Goal: Transaction & Acquisition: Obtain resource

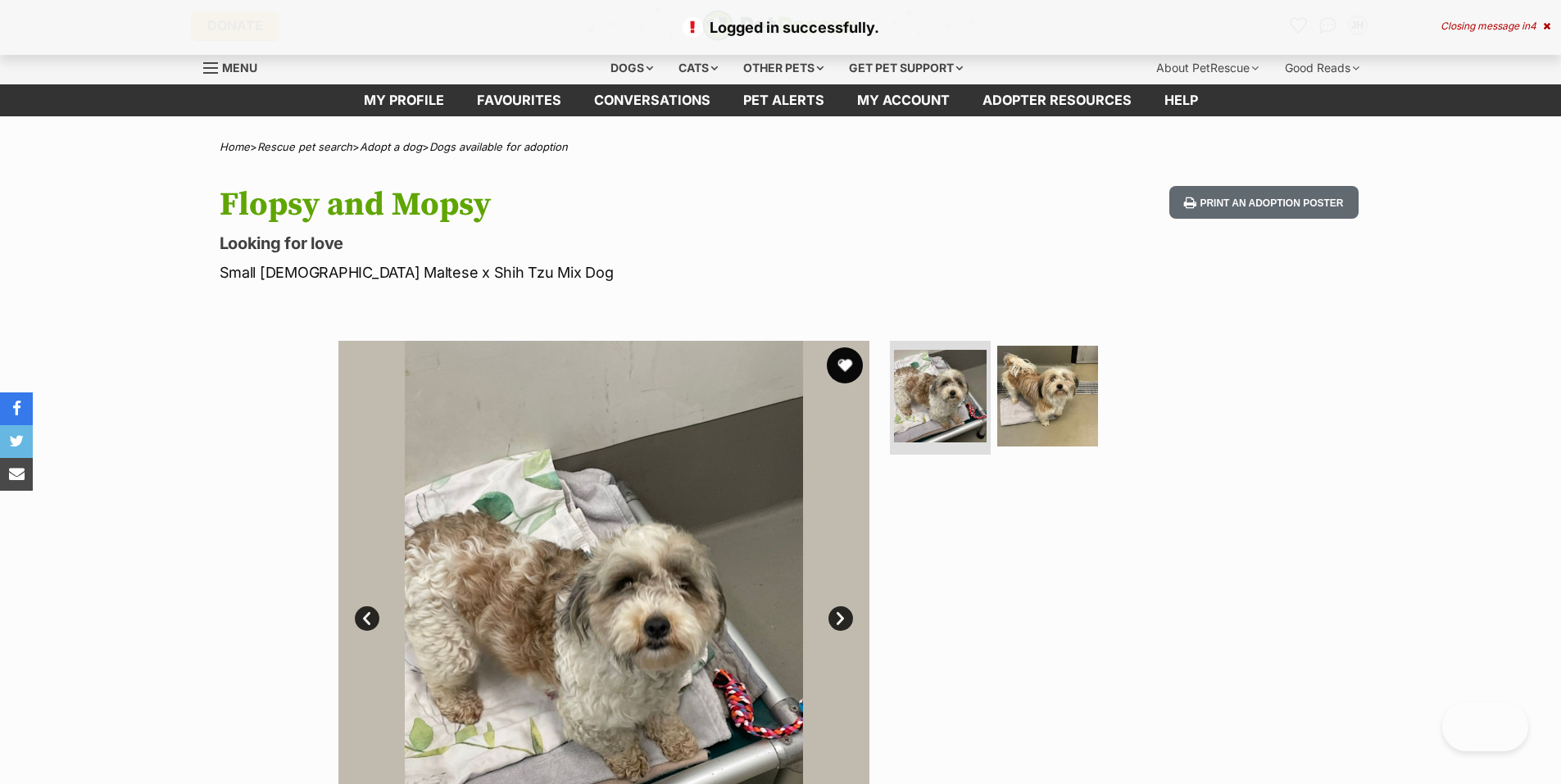
click at [840, 367] on button "favourite" at bounding box center [844, 365] width 36 height 36
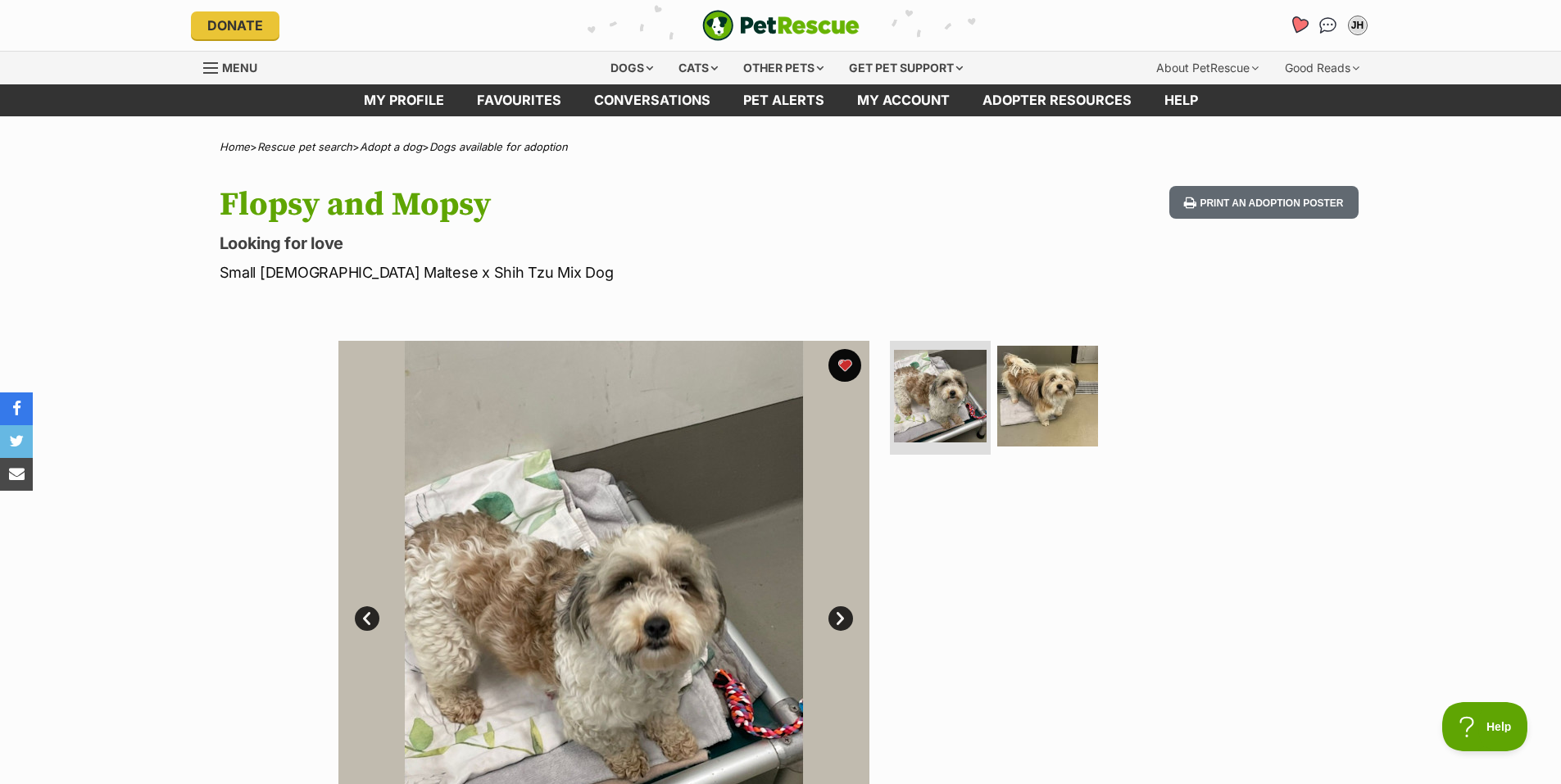
click at [1296, 28] on icon "Favourites" at bounding box center [1299, 24] width 20 height 19
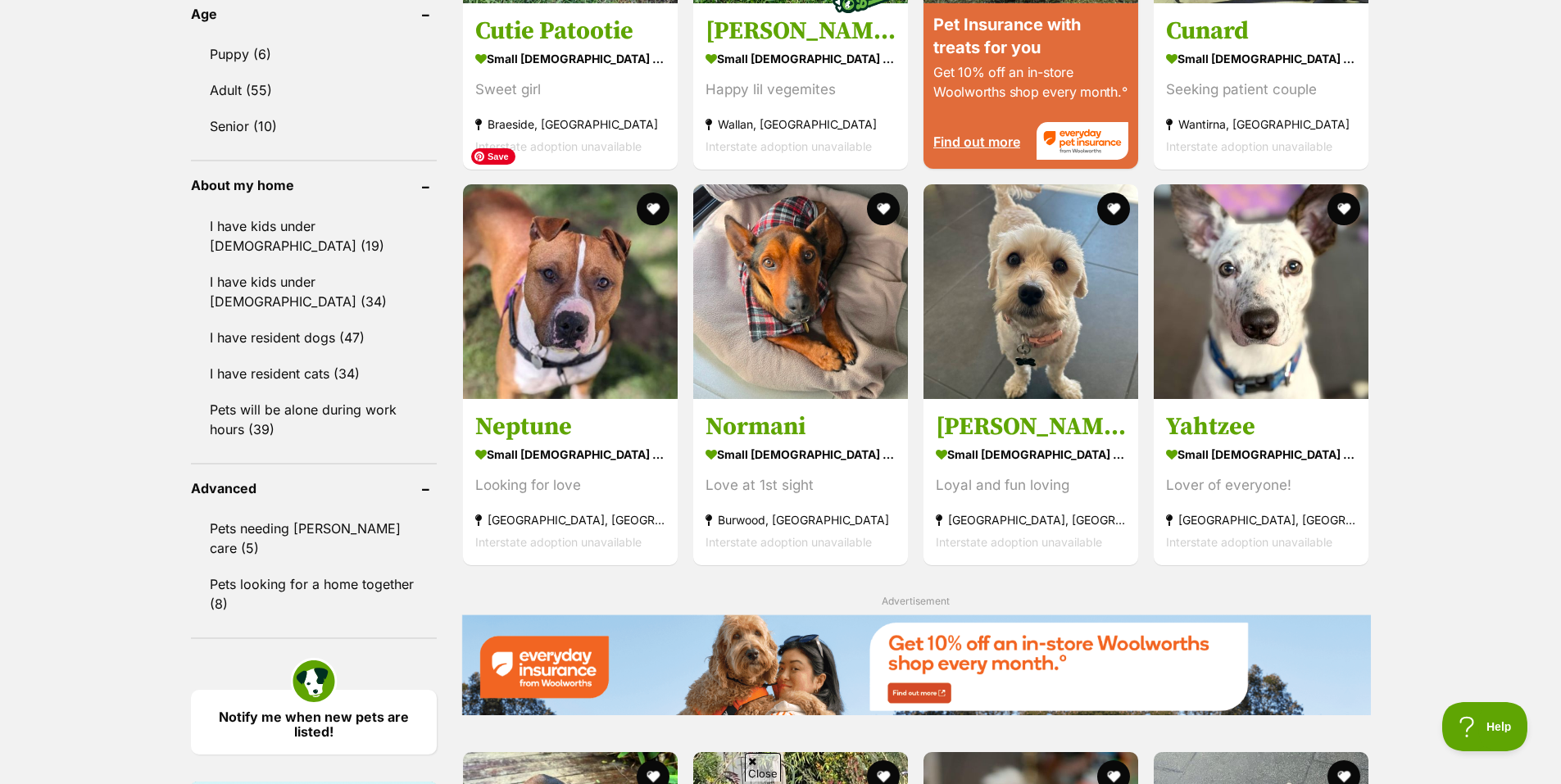
scroll to position [1721, 0]
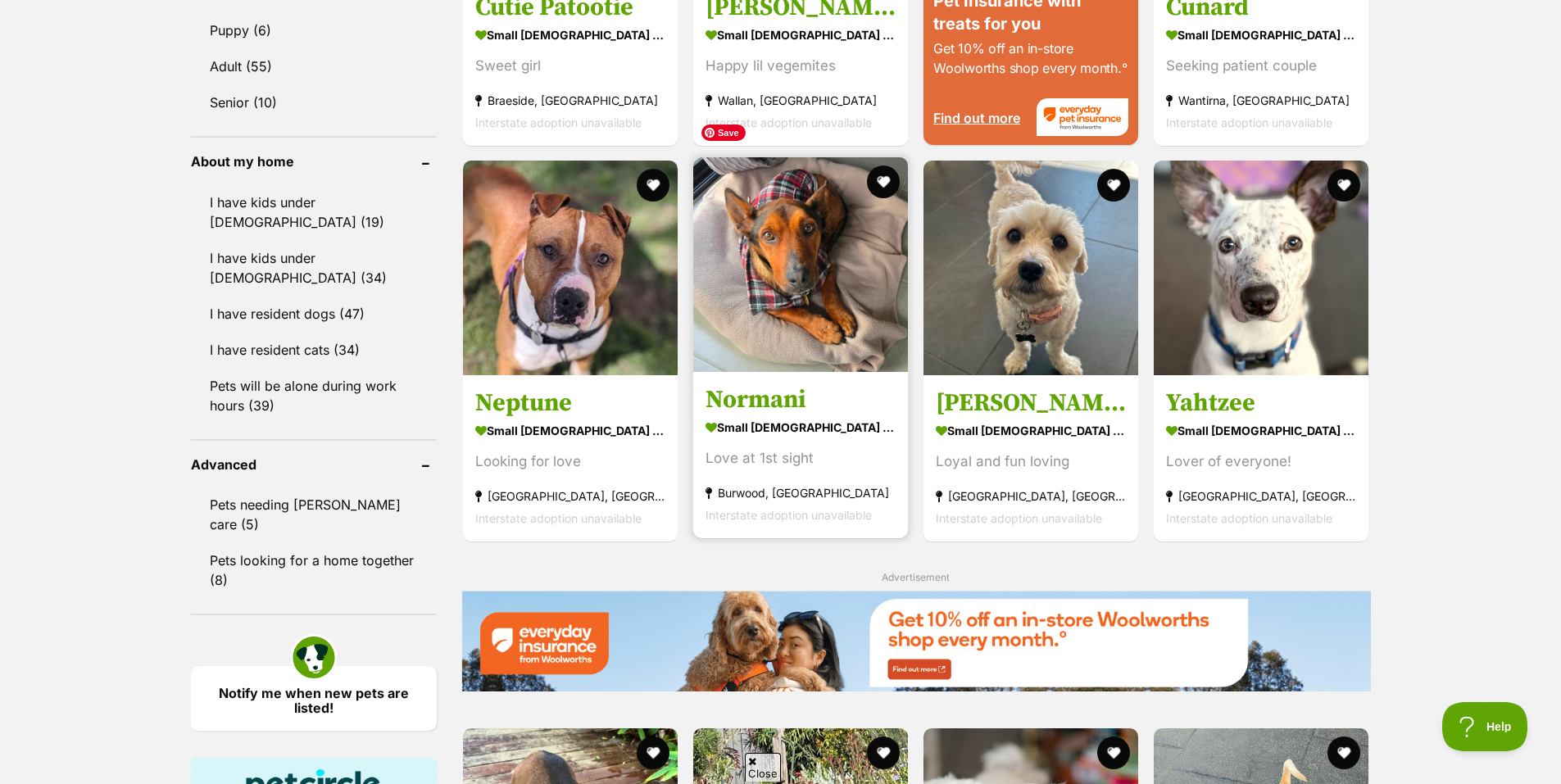
click at [784, 246] on img at bounding box center [800, 264] width 214 height 214
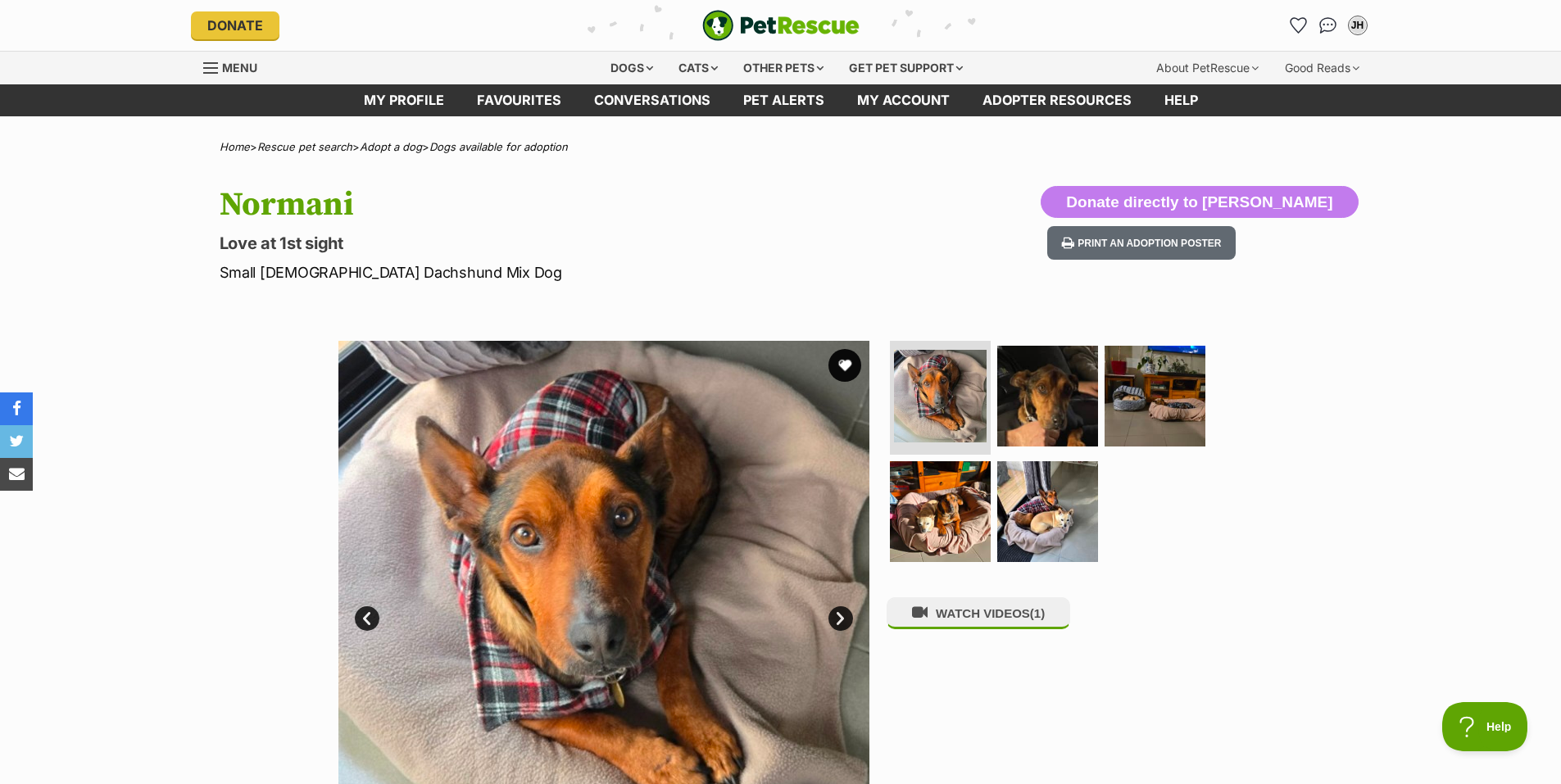
click at [837, 616] on link "Next" at bounding box center [840, 618] width 24 height 24
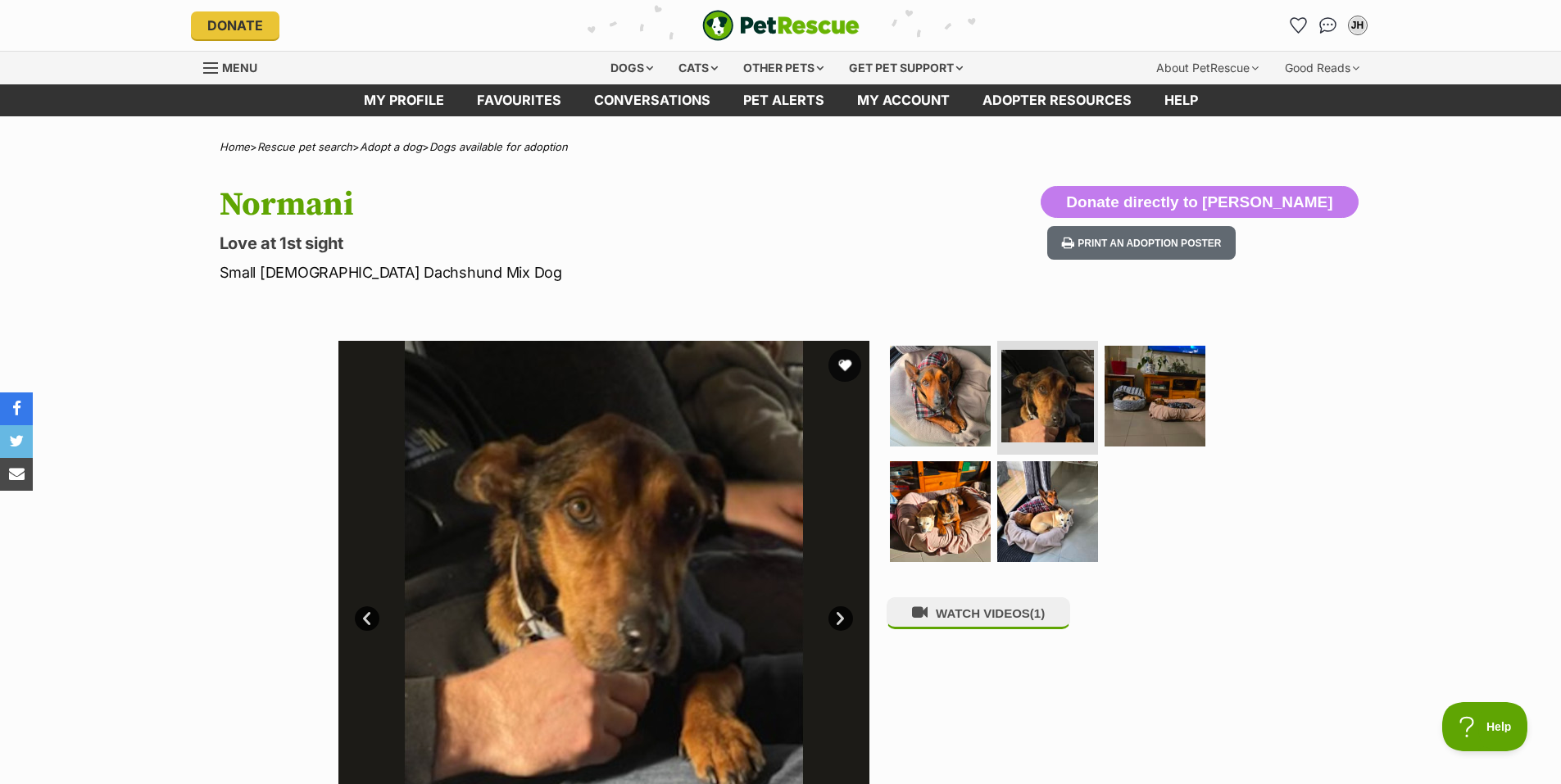
click at [837, 616] on link "Next" at bounding box center [840, 618] width 24 height 24
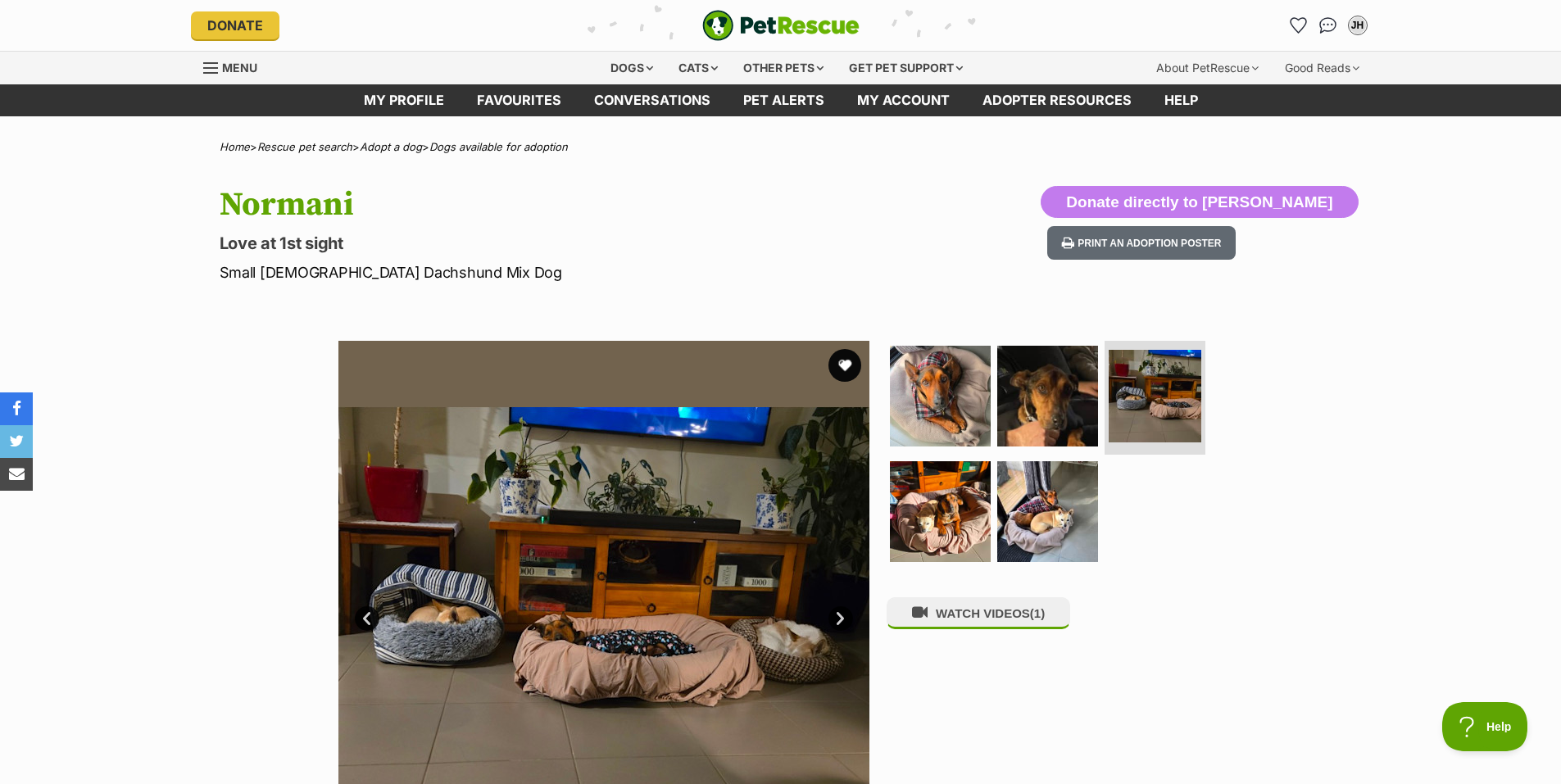
click at [837, 616] on link "Next" at bounding box center [840, 618] width 24 height 24
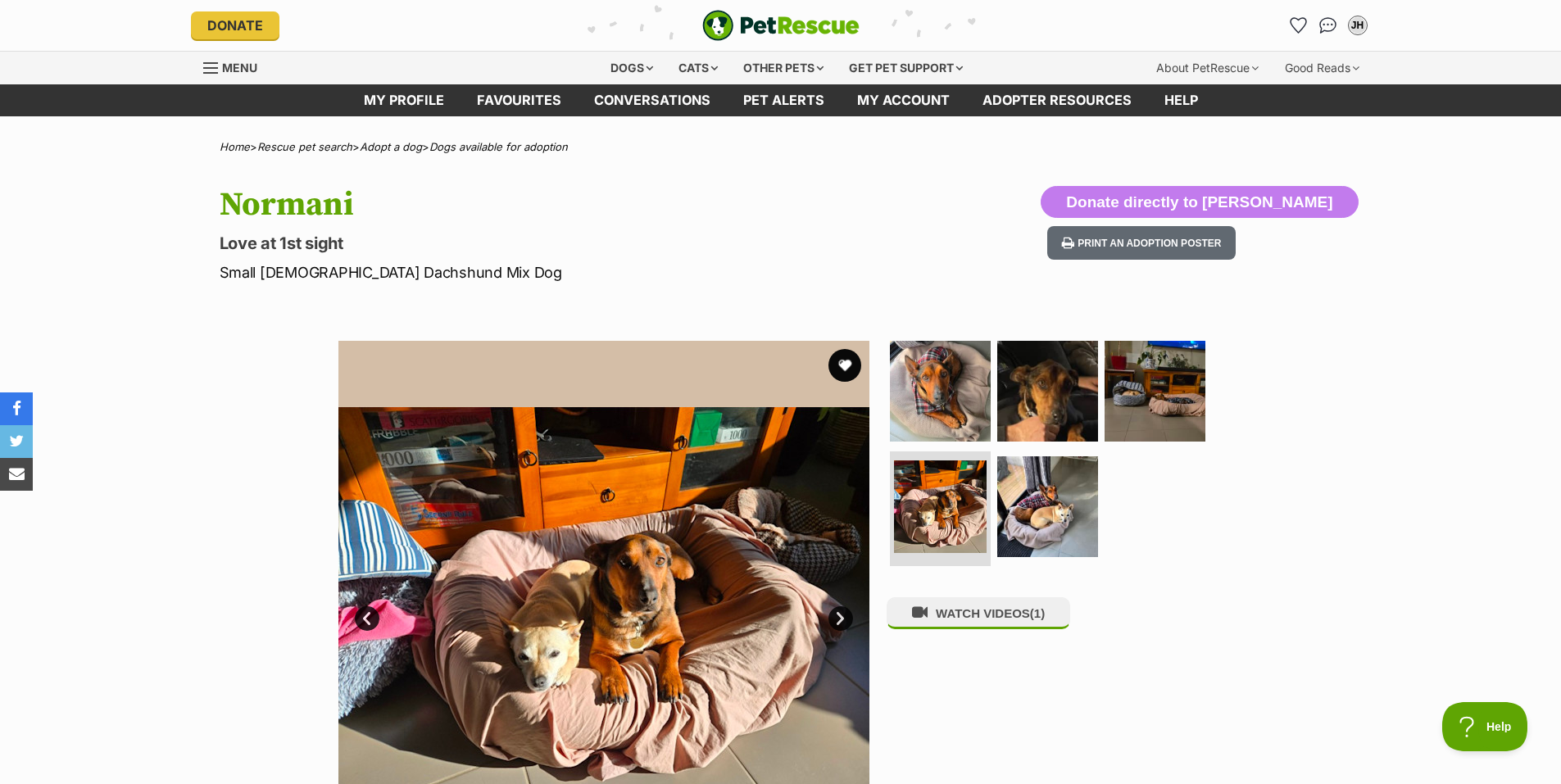
click at [837, 616] on link "Next" at bounding box center [840, 618] width 24 height 24
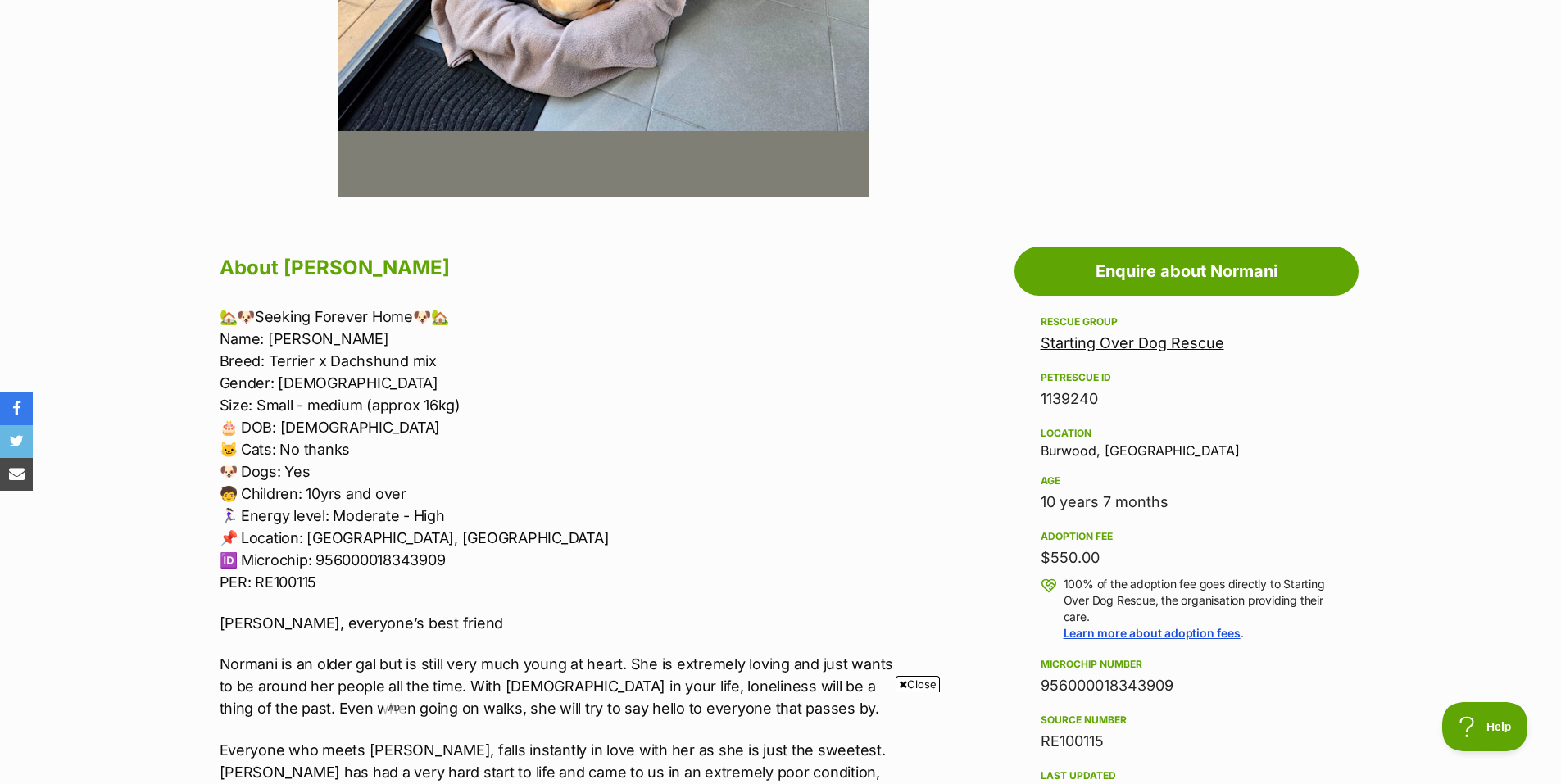
scroll to position [737, 0]
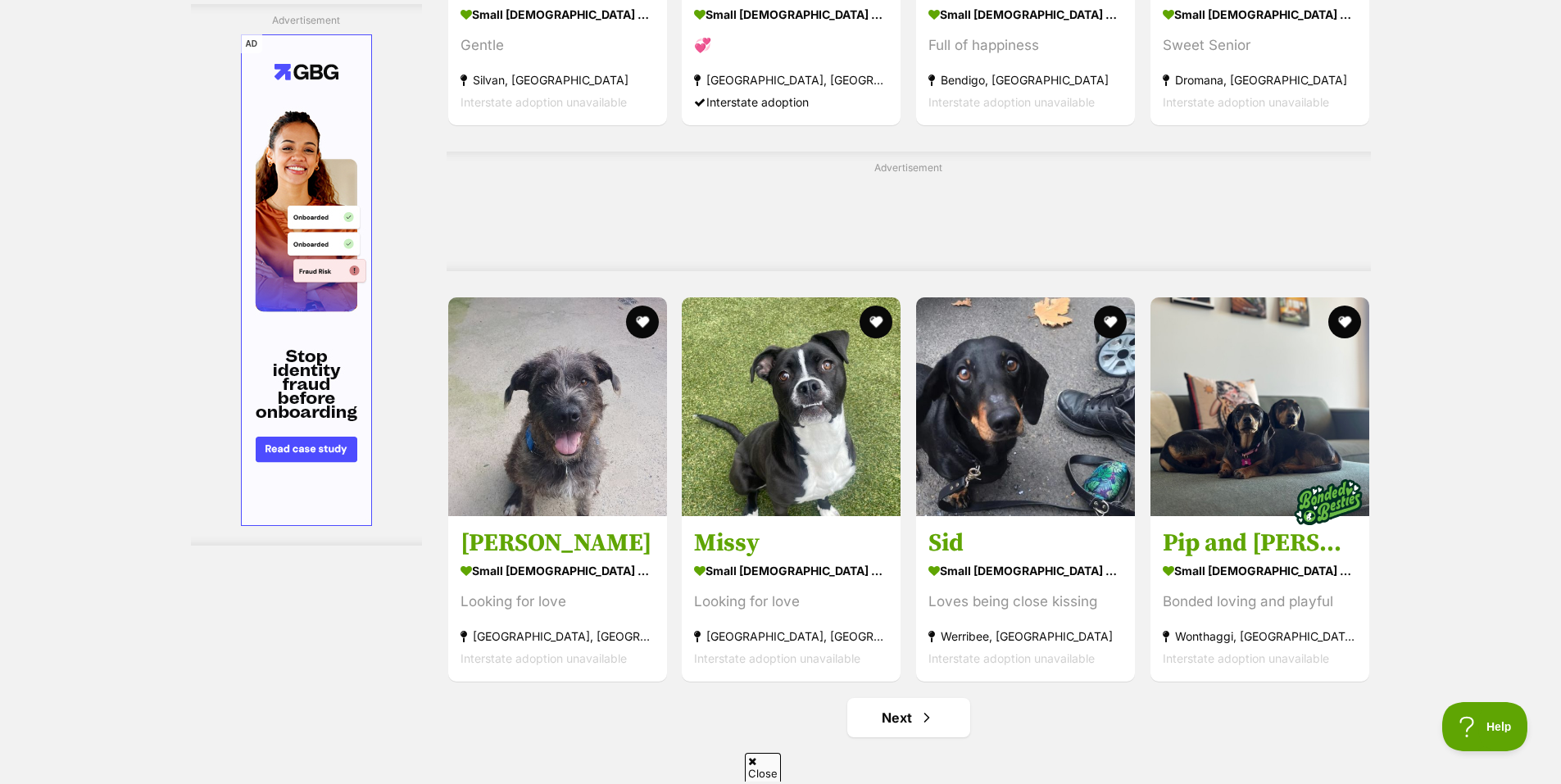
scroll to position [7291, 0]
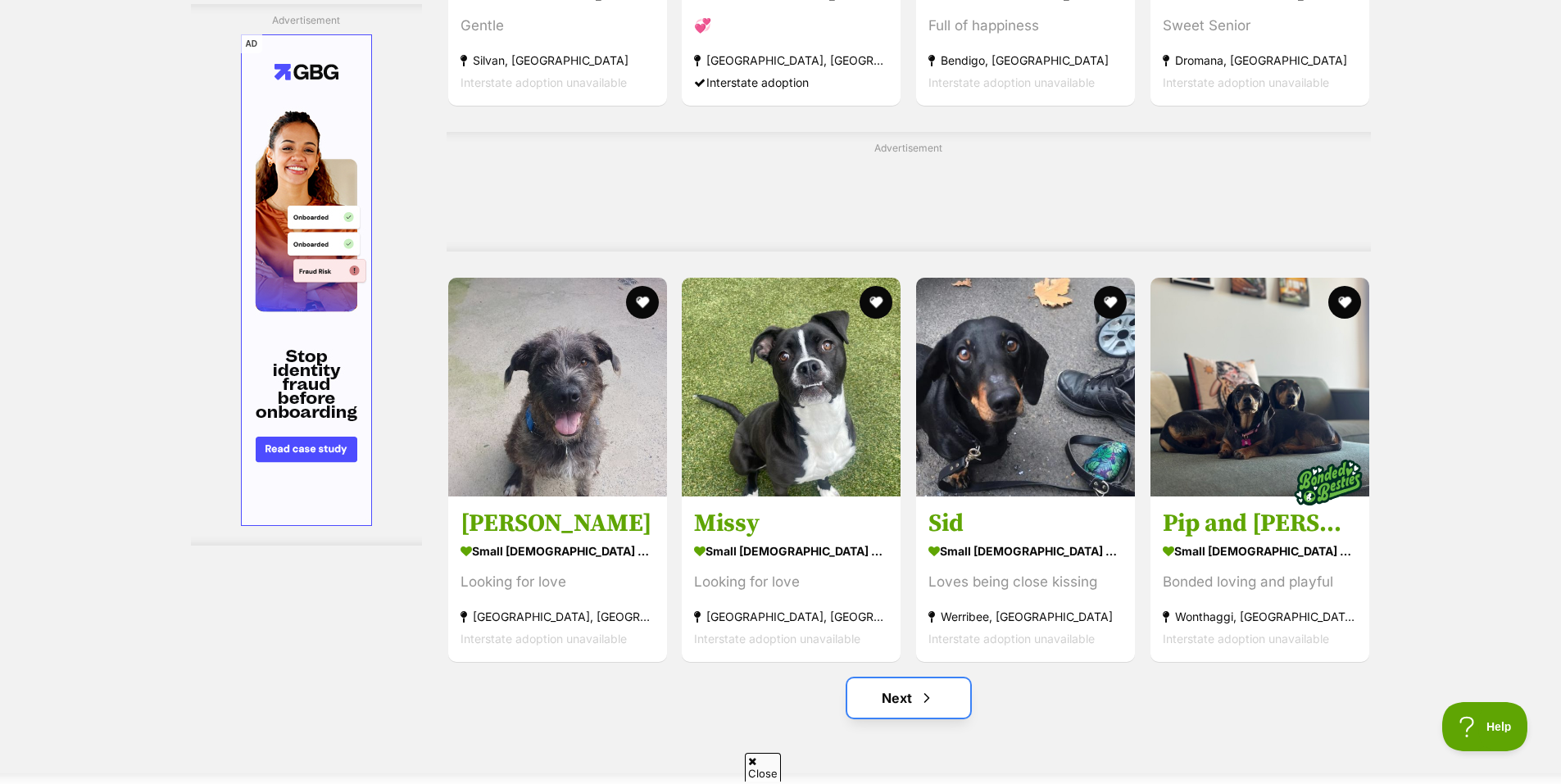
click at [907, 678] on link "Next" at bounding box center [909, 698] width 123 height 39
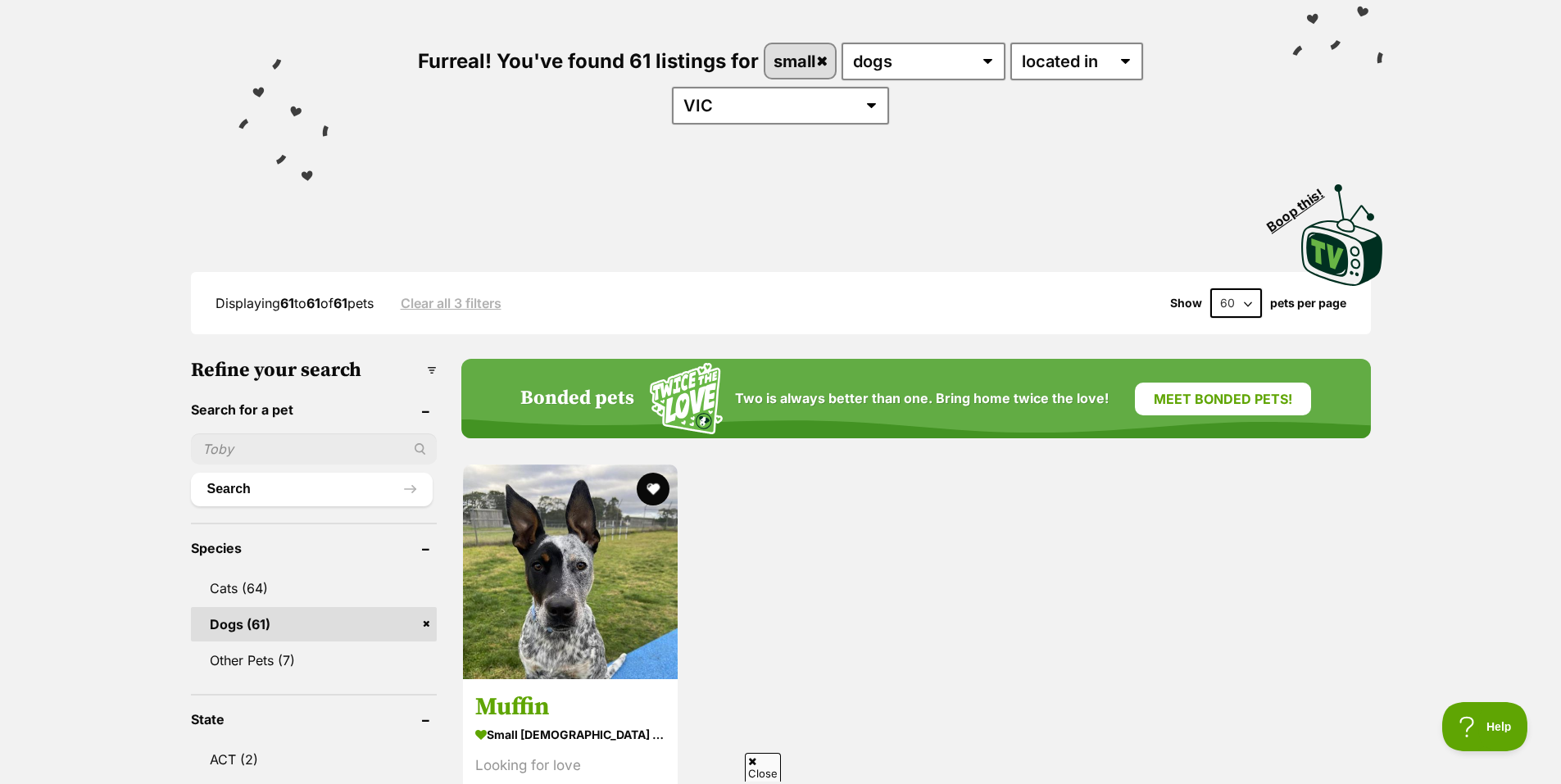
scroll to position [163, 0]
